Goal: Task Accomplishment & Management: Manage account settings

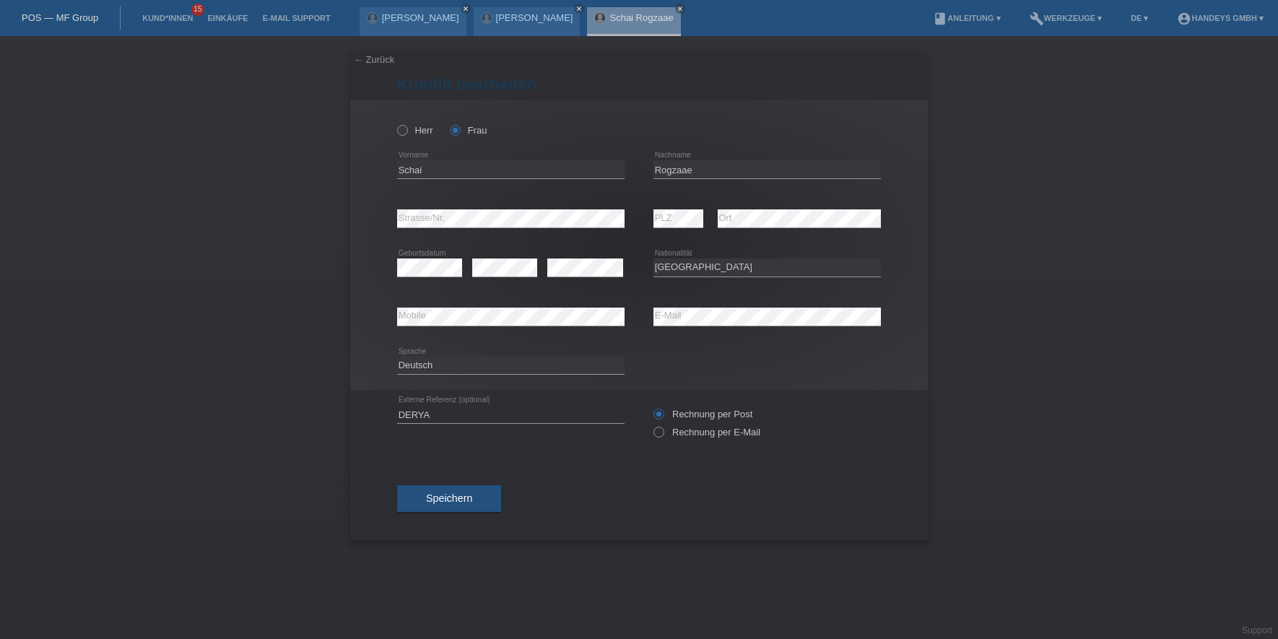
select select "CH"
click at [166, 10] on li "Kund*innen 15" at bounding box center [167, 18] width 65 height 37
click at [166, 20] on link "Kund*innen" at bounding box center [167, 18] width 65 height 9
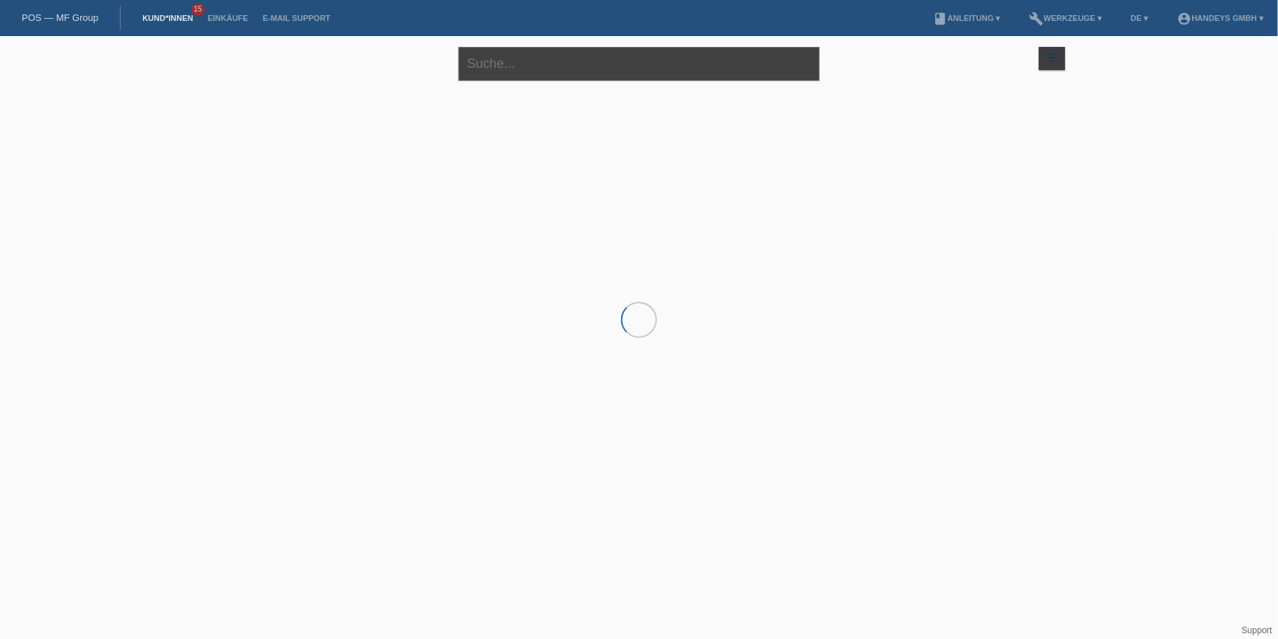
click at [525, 55] on input "text" at bounding box center [639, 64] width 361 height 34
type input "SAHIN"
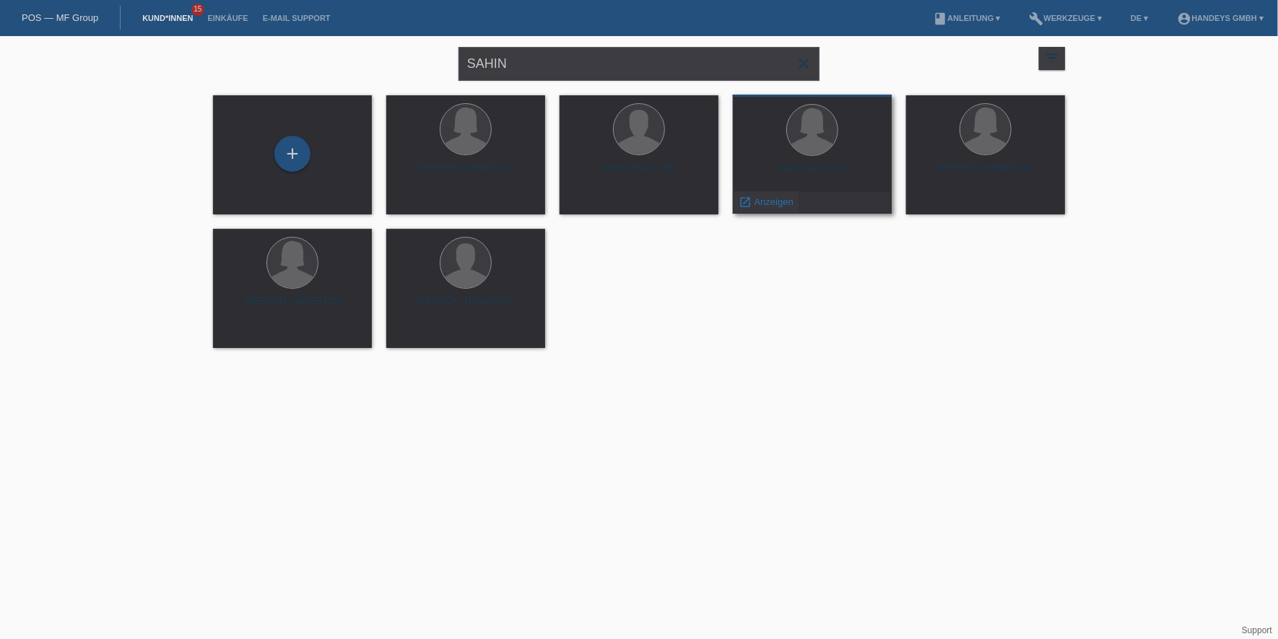
click at [764, 198] on span "Anzeigen" at bounding box center [774, 201] width 39 height 11
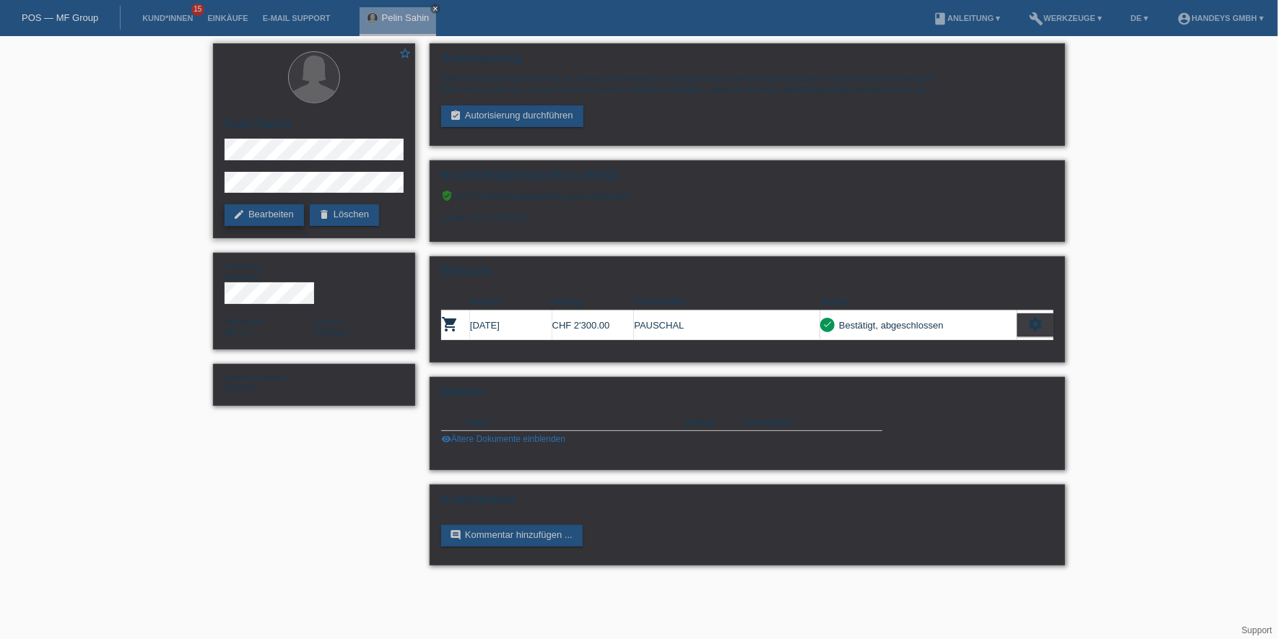
click at [245, 215] on link "edit Bearbeiten" at bounding box center [264, 215] width 79 height 22
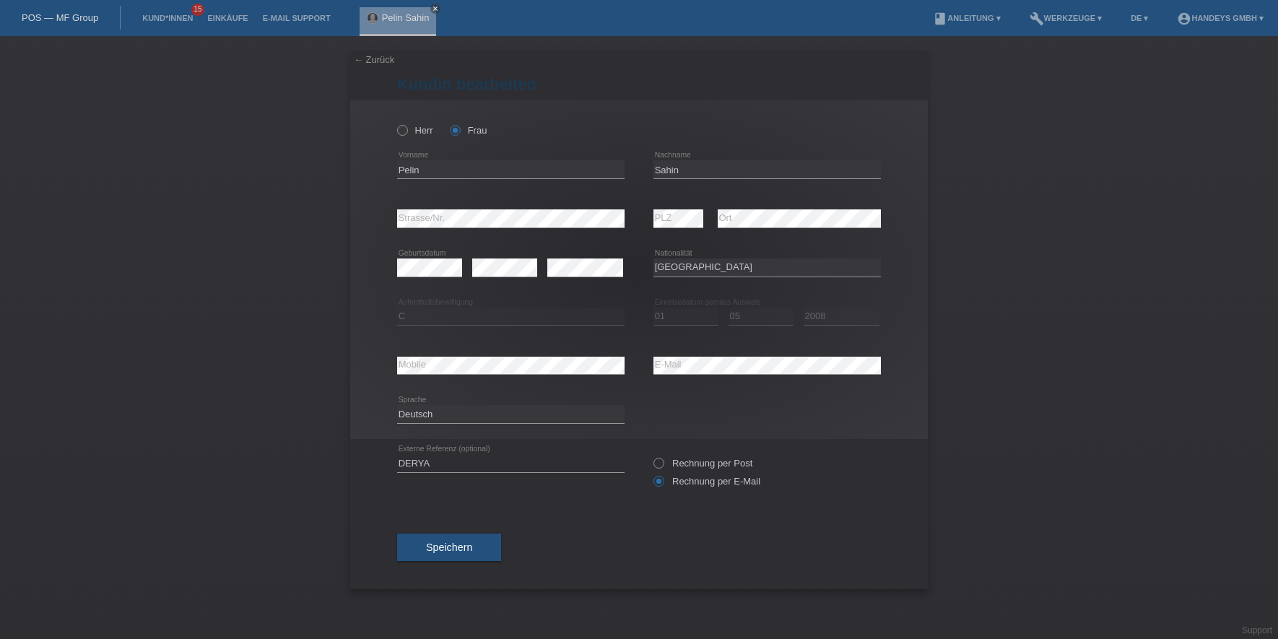
select select "DE"
select select "C"
select select "01"
select select "05"
select select "2008"
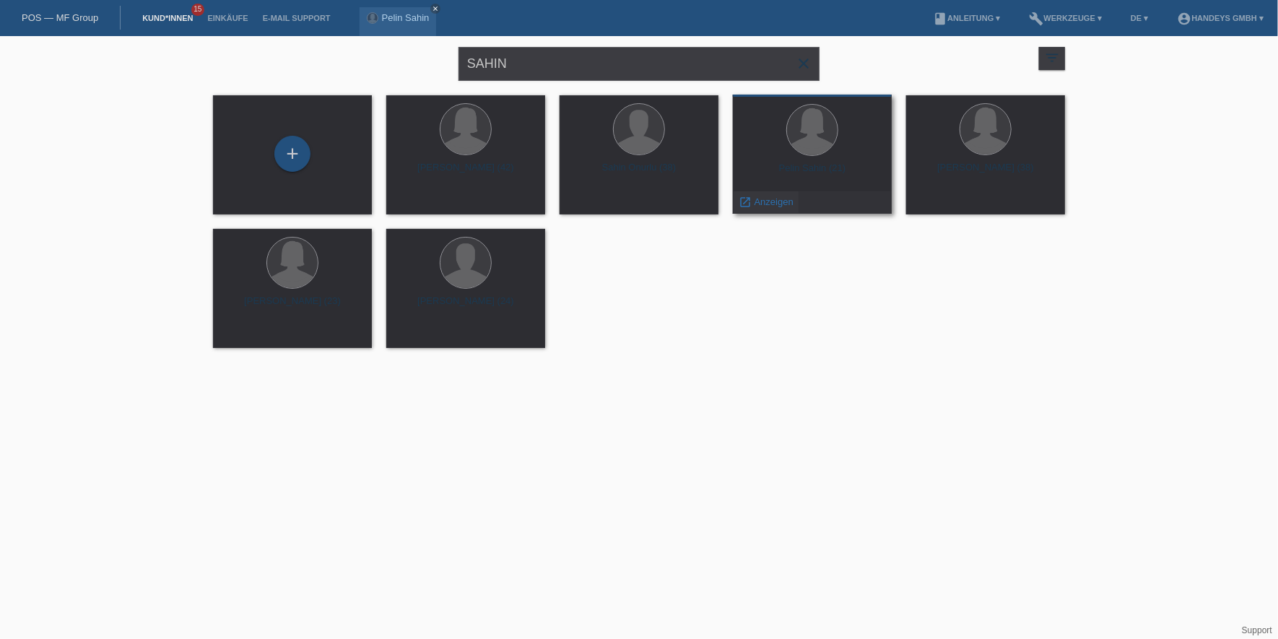
click at [782, 204] on span "Anzeigen" at bounding box center [774, 201] width 39 height 11
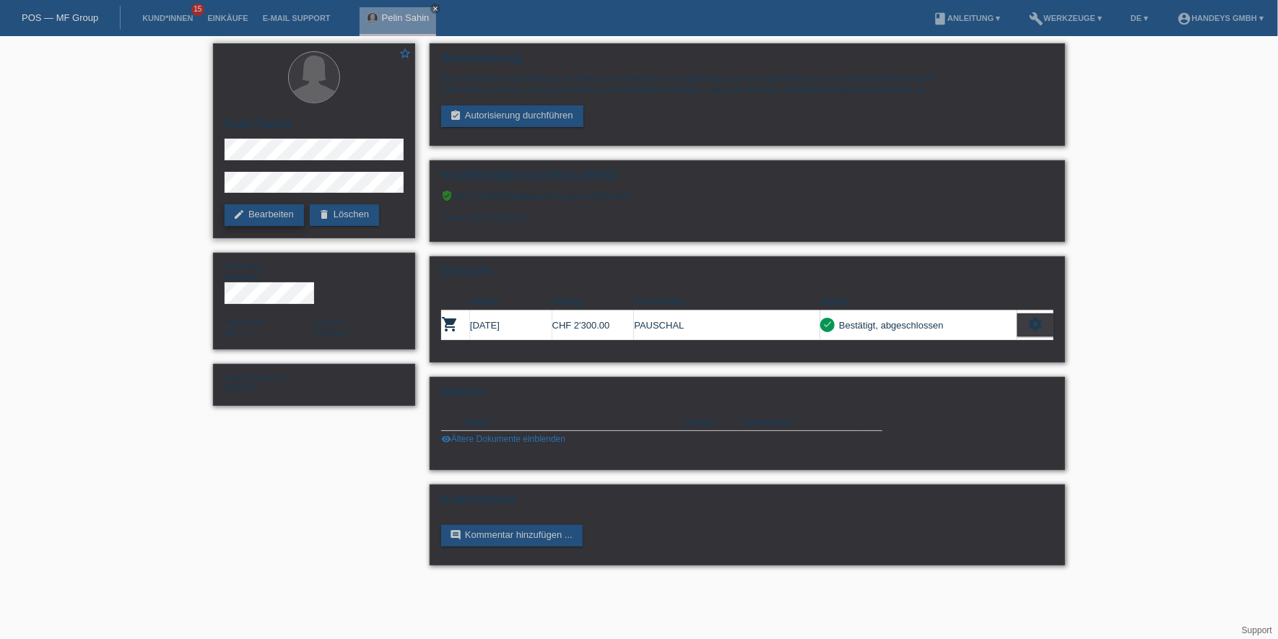
click at [277, 213] on link "edit Bearbeiten" at bounding box center [264, 215] width 79 height 22
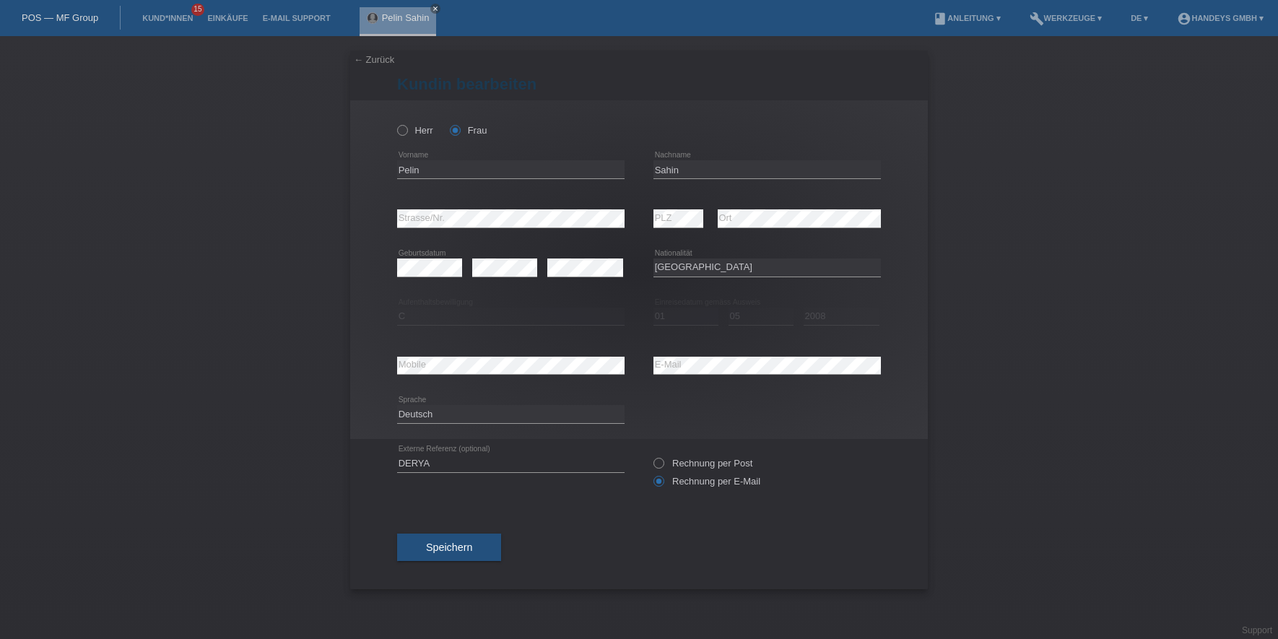
select select "DE"
select select "C"
select select "01"
select select "05"
select select "2008"
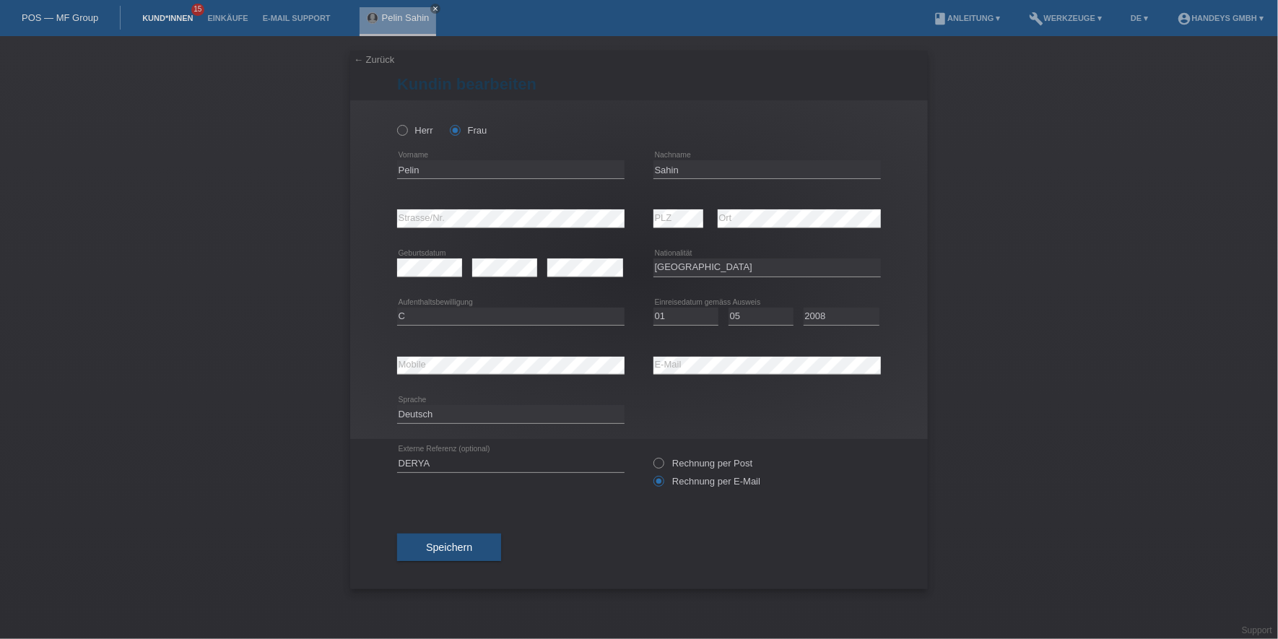
click at [180, 22] on link "Kund*innen" at bounding box center [167, 18] width 65 height 9
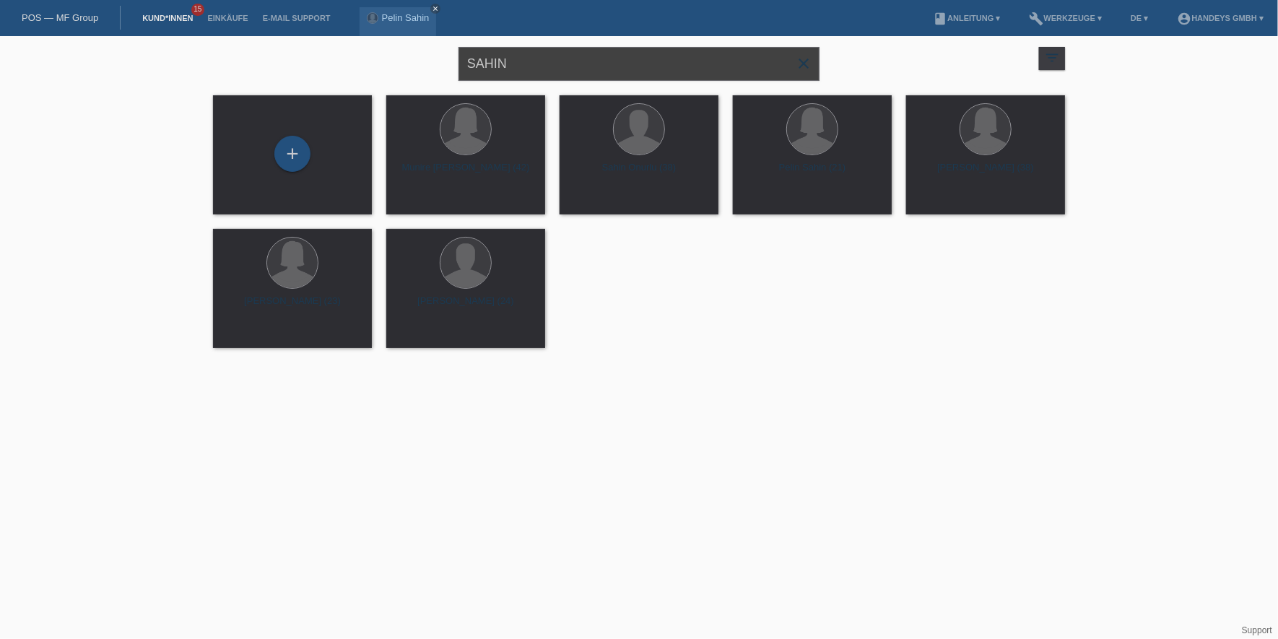
drag, startPoint x: 524, startPoint y: 58, endPoint x: 368, endPoint y: 68, distance: 157.1
click at [368, 68] on div "SAHIN close filter_list view_module Alle Kund*innen anzeigen star Markierte [PE…" at bounding box center [639, 62] width 867 height 52
type input "aslam"
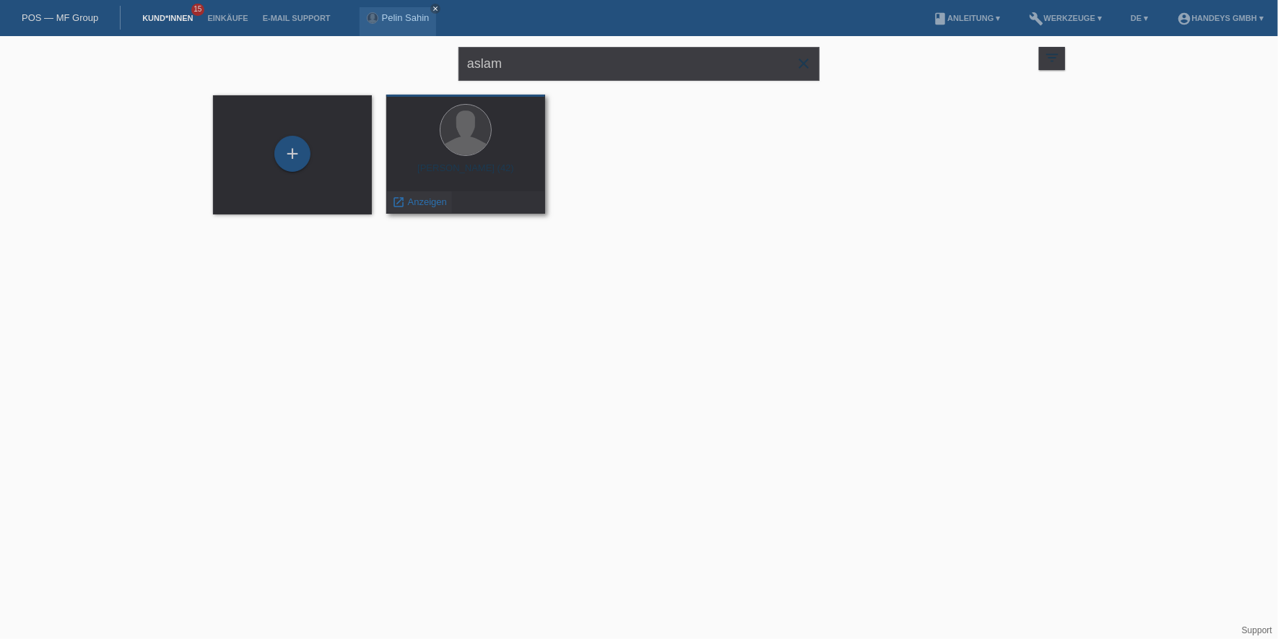
click at [404, 202] on icon "launch" at bounding box center [398, 202] width 13 height 13
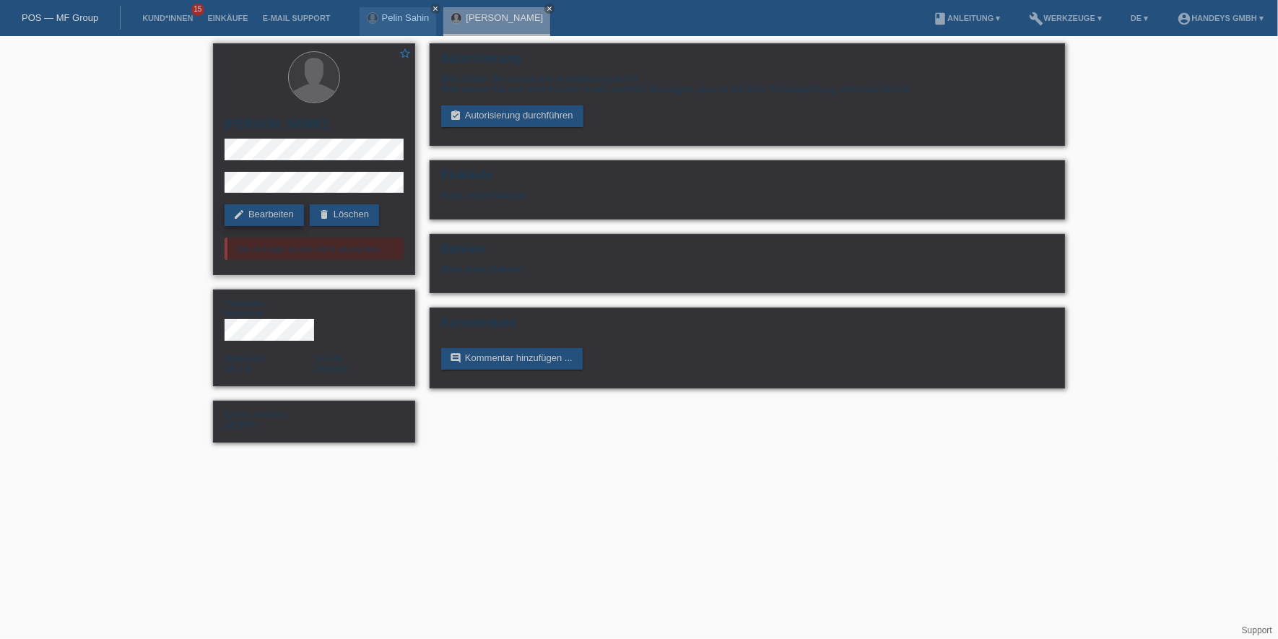
click at [268, 204] on link "edit Bearbeiten" at bounding box center [264, 215] width 79 height 22
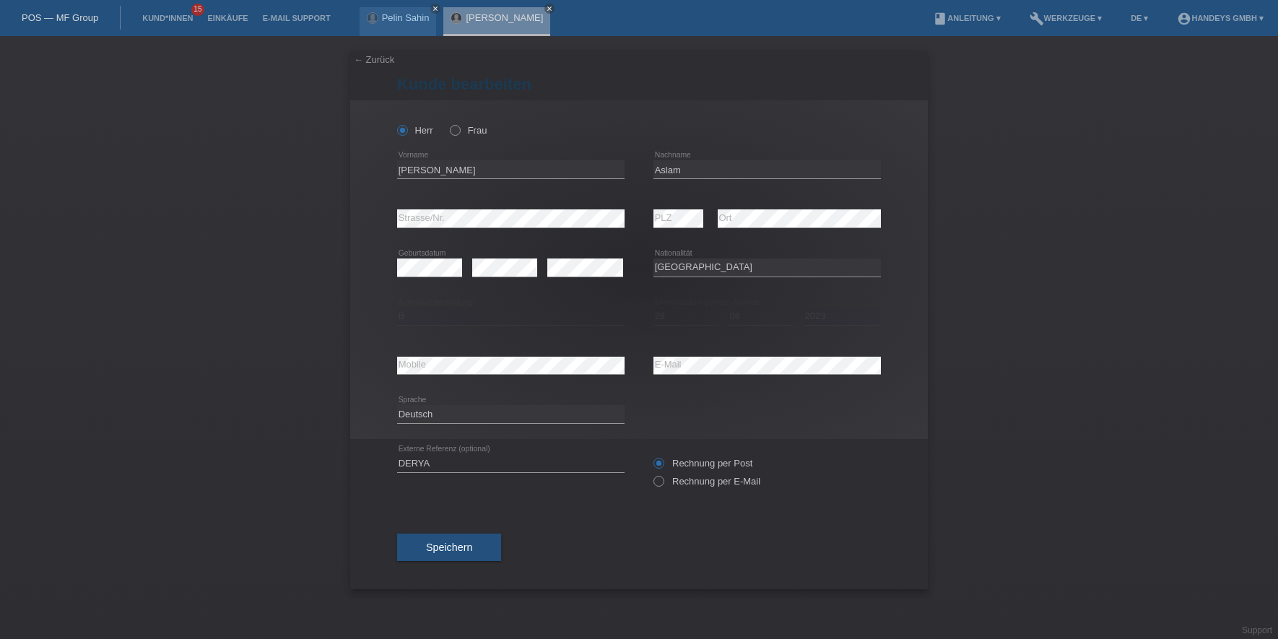
select select "DE"
select select "B"
select select "28"
select select "06"
select select "2023"
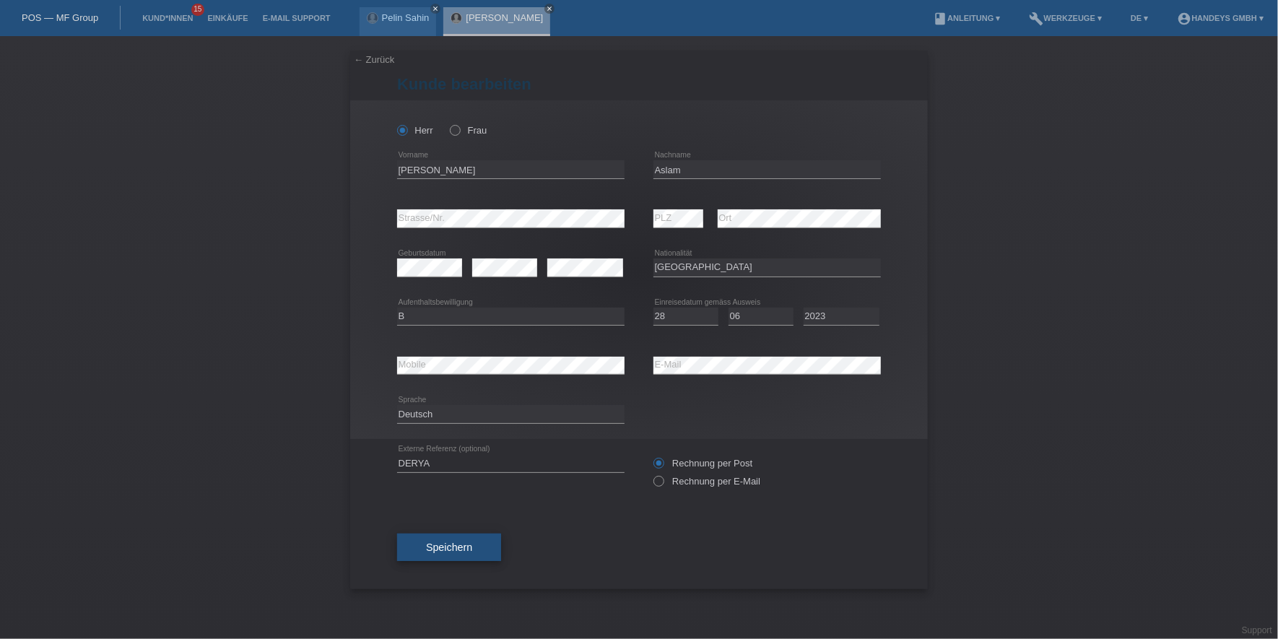
click at [458, 540] on button "Speichern" at bounding box center [449, 547] width 104 height 27
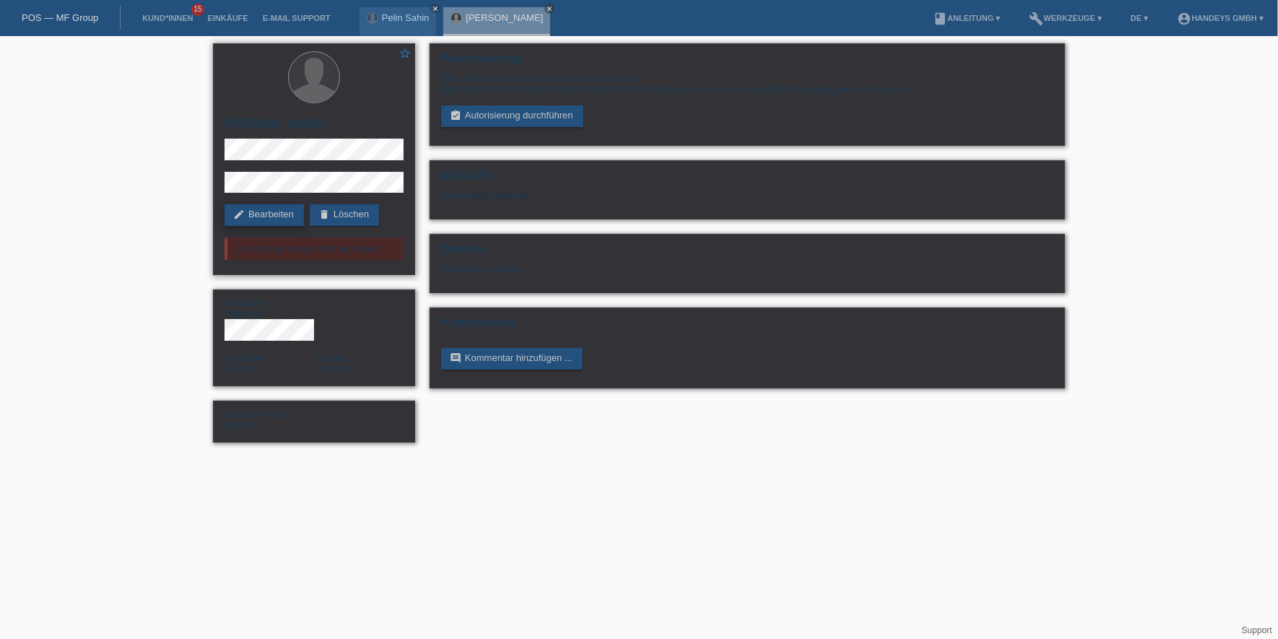
click at [261, 213] on link "edit Bearbeiten" at bounding box center [264, 215] width 79 height 22
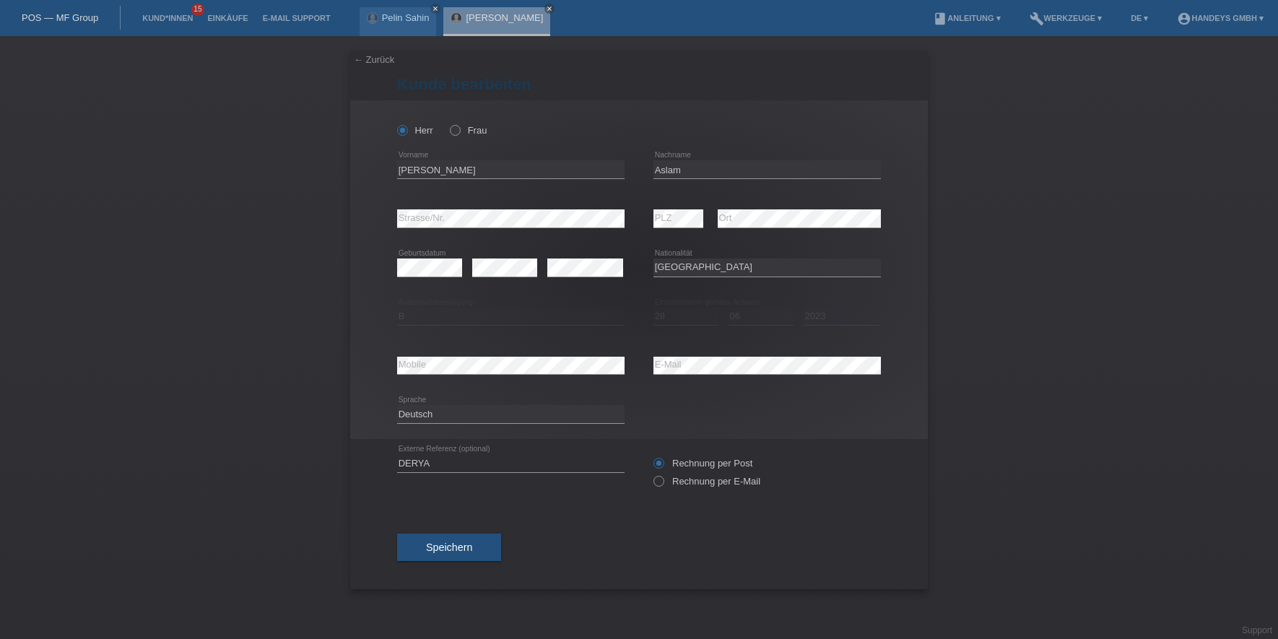
select select "DE"
select select "B"
select select "28"
select select "06"
select select "2023"
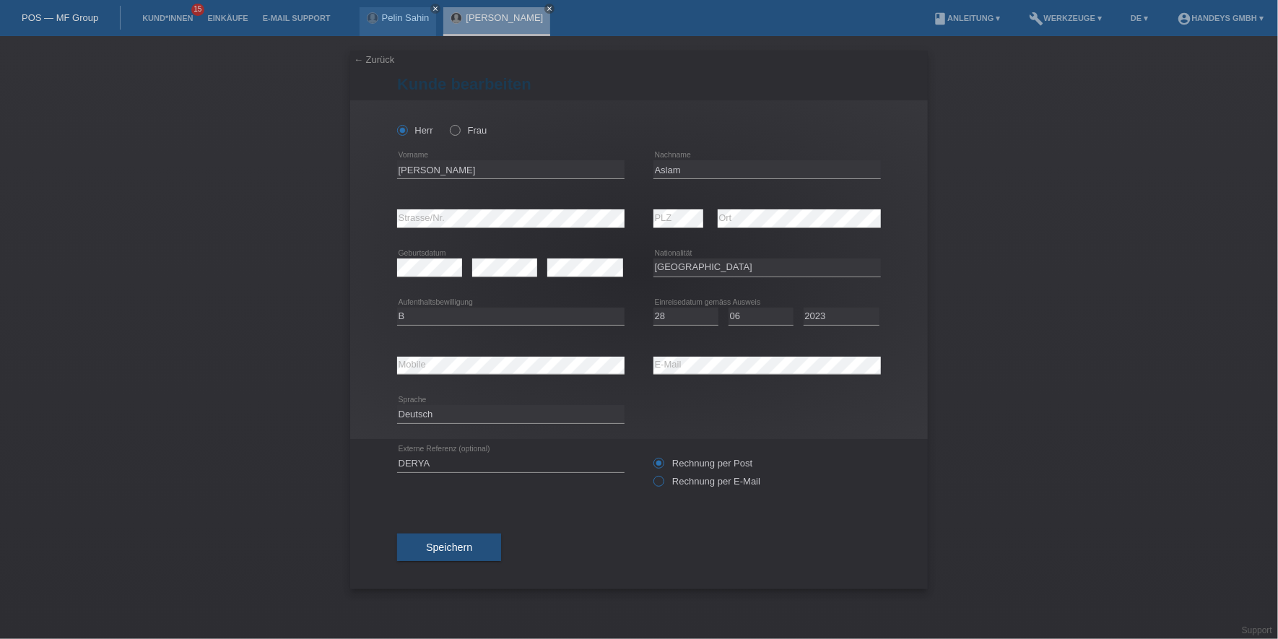
click at [665, 479] on label "Rechnung per E-Mail" at bounding box center [707, 481] width 107 height 11
click at [663, 479] on input "Rechnung per E-Mail" at bounding box center [658, 485] width 9 height 18
radio input "true"
click at [471, 538] on button "Speichern" at bounding box center [449, 547] width 104 height 27
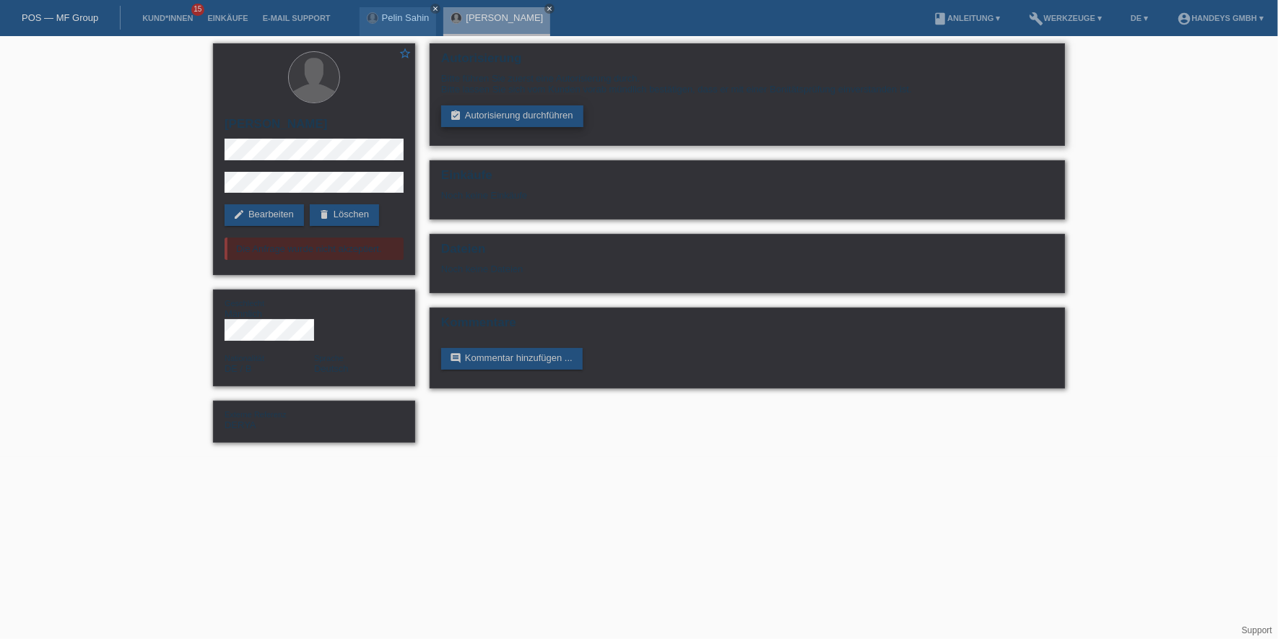
click at [501, 124] on link "assignment_turned_in Autorisierung durchführen" at bounding box center [512, 116] width 142 height 22
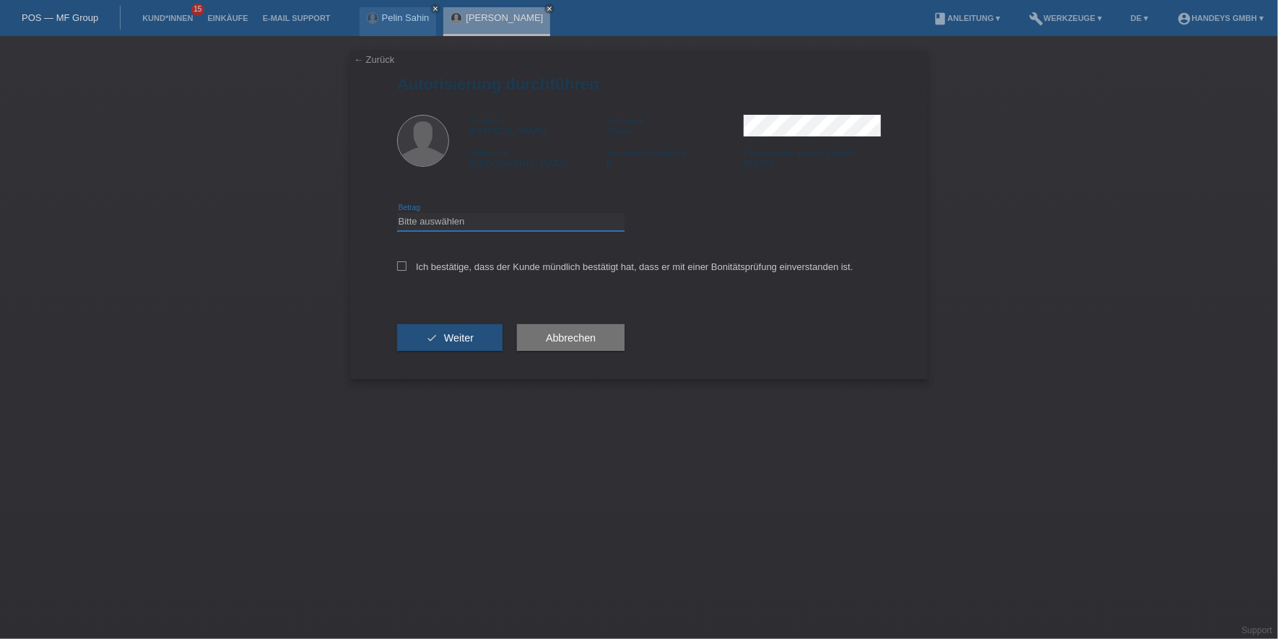
click at [487, 218] on select "Bitte auswählen CHF 1.00 - CHF 499.00 CHF 500.00 - CHF 1'999.00 CHF 2'000.00 - …" at bounding box center [511, 221] width 228 height 17
select select "3"
click at [397, 213] on select "Bitte auswählen CHF 1.00 - CHF 499.00 CHF 500.00 - CHF 1'999.00 CHF 2'000.00 - …" at bounding box center [511, 221] width 228 height 17
click at [470, 264] on label "Ich bestätige, dass der Kunde mündlich bestätigt hat, dass er mit einer Bonität…" at bounding box center [625, 266] width 456 height 11
click at [407, 264] on input "Ich bestätige, dass der Kunde mündlich bestätigt hat, dass er mit einer Bonität…" at bounding box center [401, 265] width 9 height 9
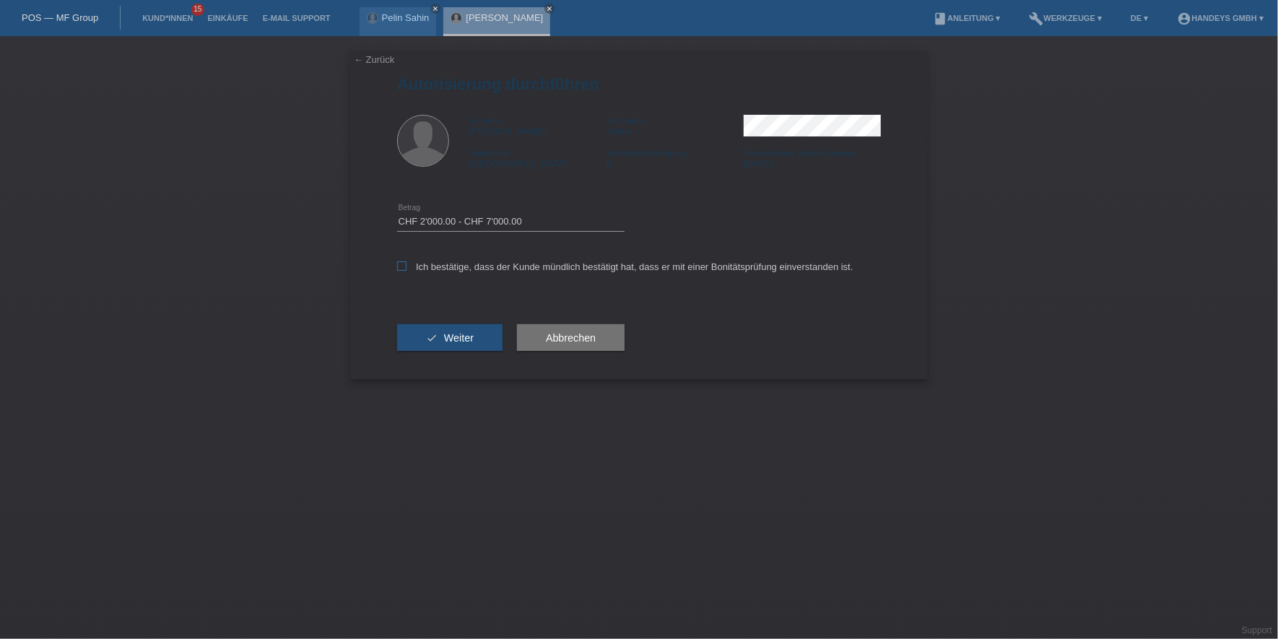
checkbox input "true"
click at [467, 349] on button "check Weiter" at bounding box center [449, 337] width 105 height 27
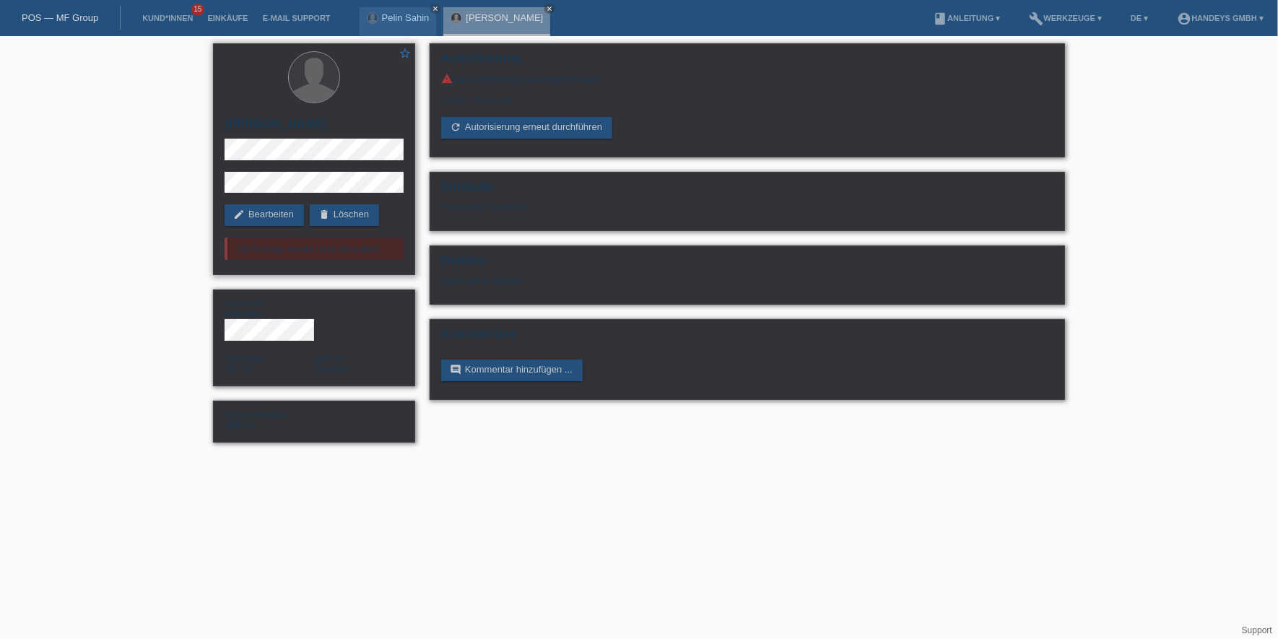
click at [254, 203] on div "star_border [PERSON_NAME] edit Bearbeiten delete Löschen Die Anfrage wurde nich…" at bounding box center [314, 159] width 202 height 232
click at [253, 203] on div "star_border [PERSON_NAME] edit Bearbeiten delete Löschen Die Anfrage wurde nich…" at bounding box center [314, 159] width 202 height 232
click at [248, 208] on link "edit Bearbeiten" at bounding box center [264, 215] width 79 height 22
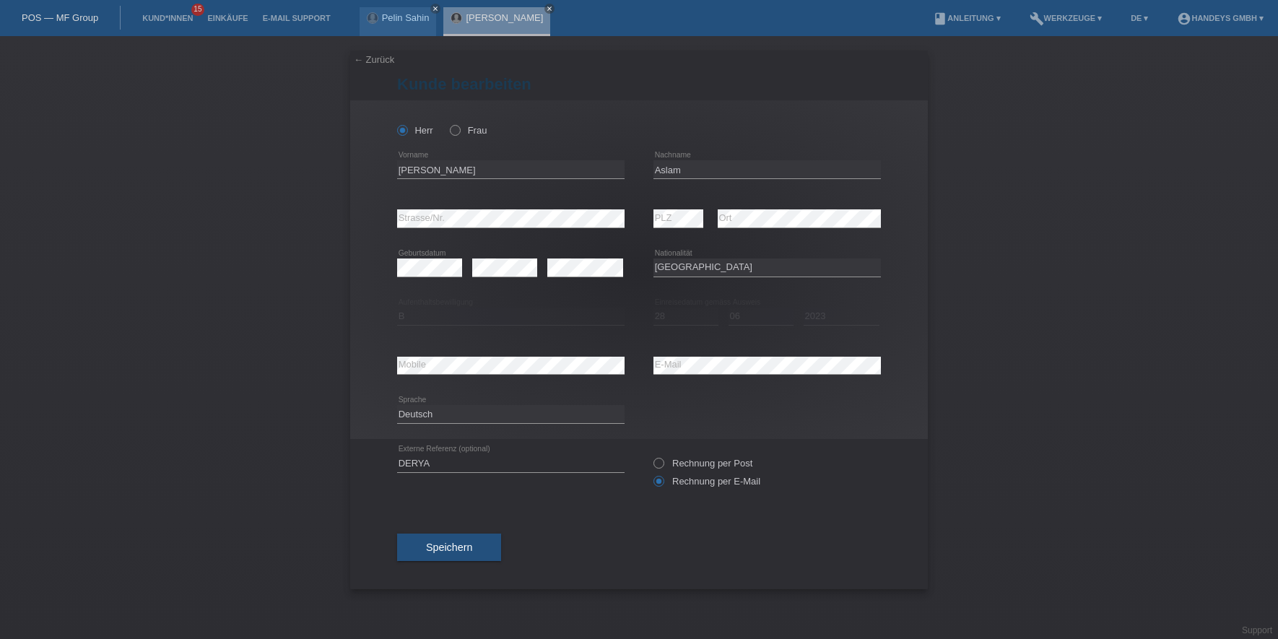
select select "DE"
select select "B"
select select "28"
select select "06"
select select "2023"
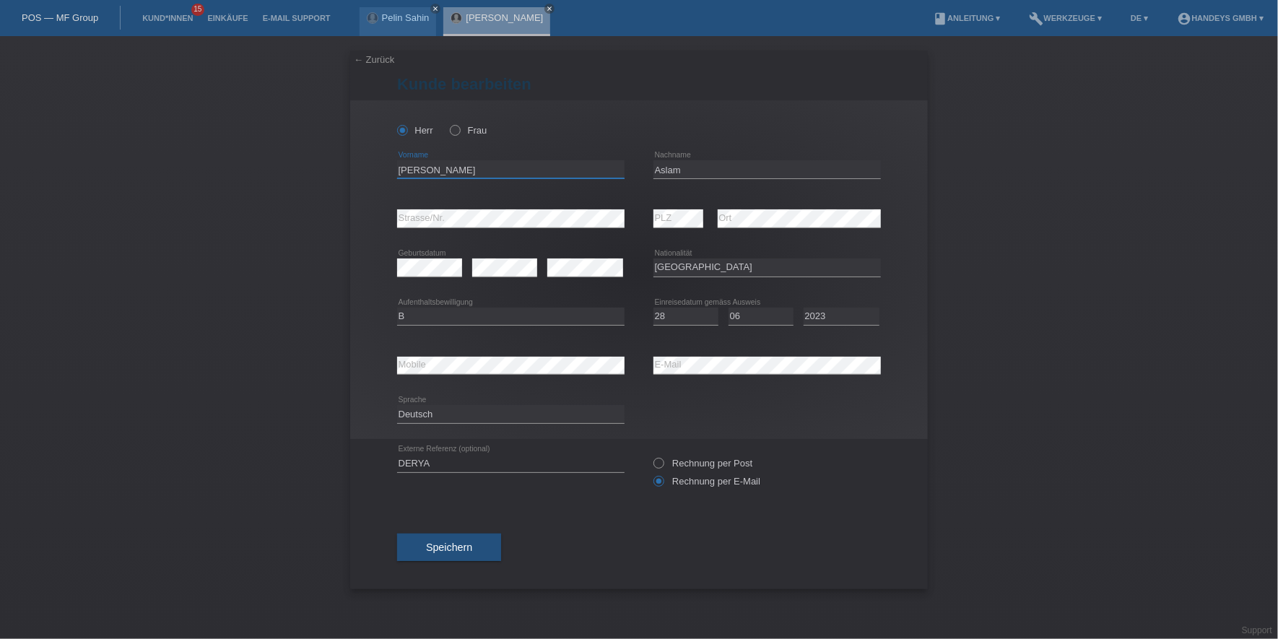
drag, startPoint x: 501, startPoint y: 170, endPoint x: 376, endPoint y: 170, distance: 125.0
click at [376, 170] on div "[PERSON_NAME] error Vorname Aslam error Nachname" at bounding box center [639, 269] width 578 height 339
click at [665, 165] on input "Aslam" at bounding box center [768, 169] width 228 height 18
drag, startPoint x: 494, startPoint y: 169, endPoint x: 307, endPoint y: 168, distance: 187.1
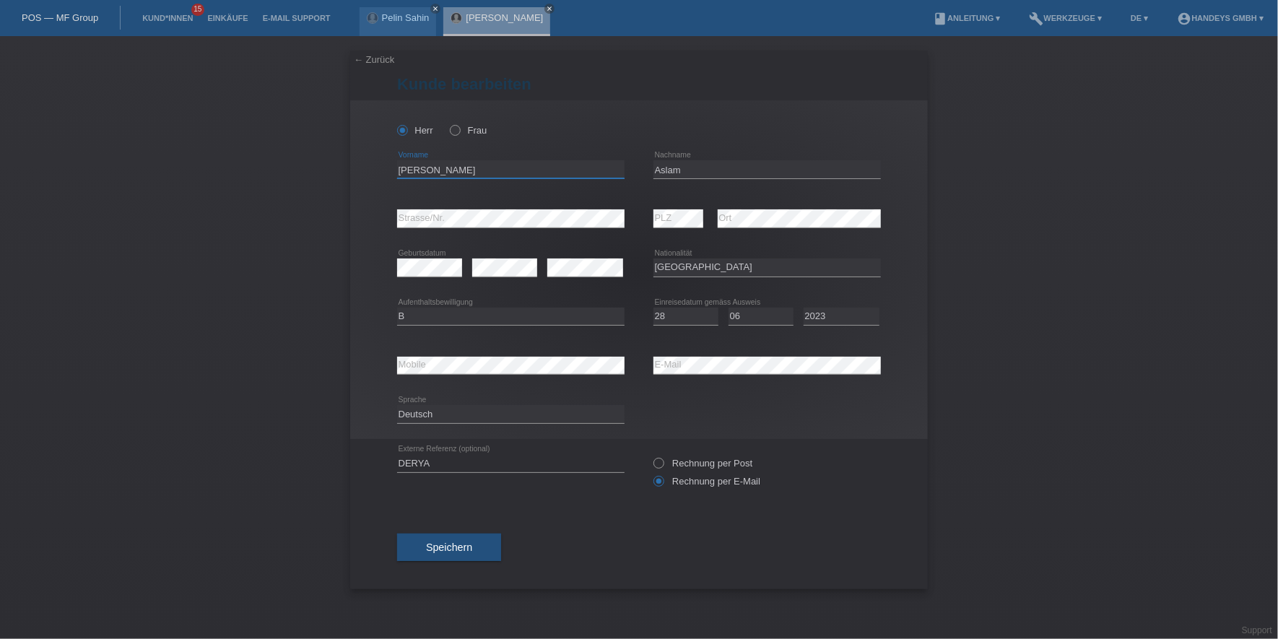
click at [307, 168] on div "← Zurück Kunde bearbeiten [PERSON_NAME] error PLZ" at bounding box center [639, 337] width 1278 height 603
click at [317, 213] on div "← Zurück Kunde bearbeiten [PERSON_NAME] error PLZ" at bounding box center [639, 337] width 1278 height 603
click at [635, 370] on div "error Mobile error E-Mail" at bounding box center [639, 365] width 484 height 49
click at [418, 373] on div "error Mobile" at bounding box center [511, 366] width 228 height 19
